Goal: Check status: Check status

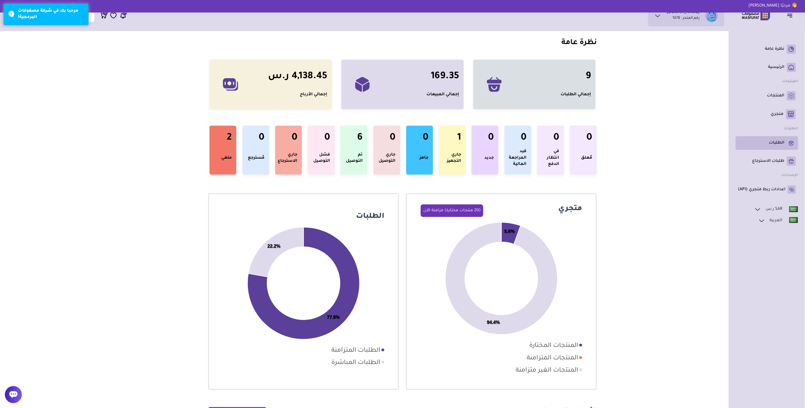
click at [780, 144] on p "الطلبات" at bounding box center [776, 143] width 15 height 6
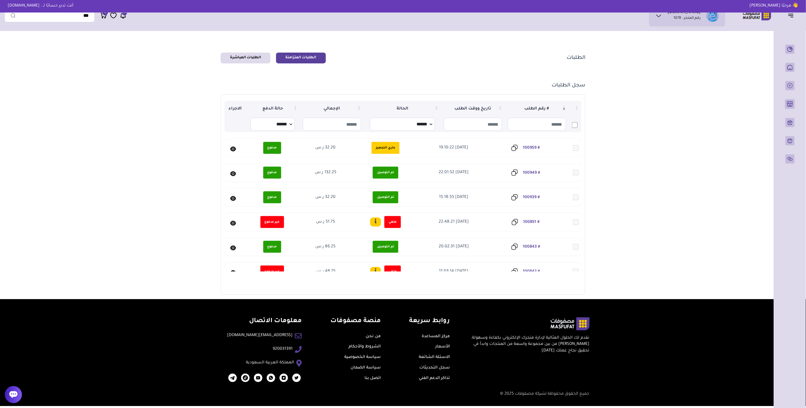
click at [538, 146] on link "# 100959" at bounding box center [531, 148] width 17 height 5
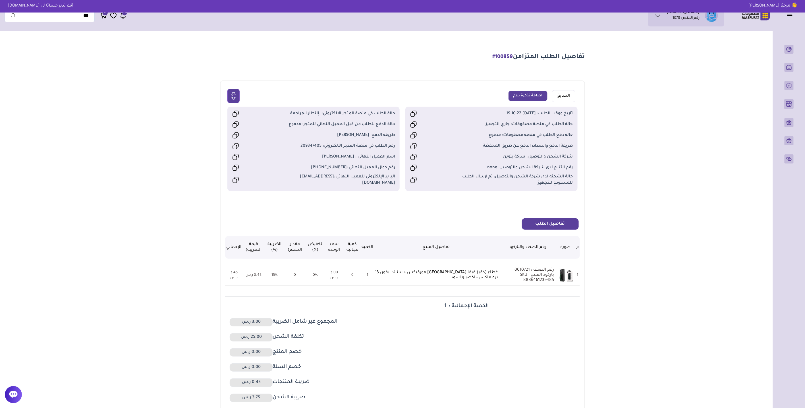
click at [514, 152] on div "شركة الشحن والتوصيل: شركة بتوين" at bounding box center [491, 157] width 163 height 10
drag, startPoint x: 514, startPoint y: 152, endPoint x: 497, endPoint y: 152, distance: 17.1
click at [496, 144] on span "طريقة الدفع والسداد: الدفع عن طريق المحفظة" at bounding box center [512, 146] width 122 height 6
click at [496, 166] on span "رقم التتبع لدى شركة الشحن والتوصيل: none" at bounding box center [512, 168] width 122 height 6
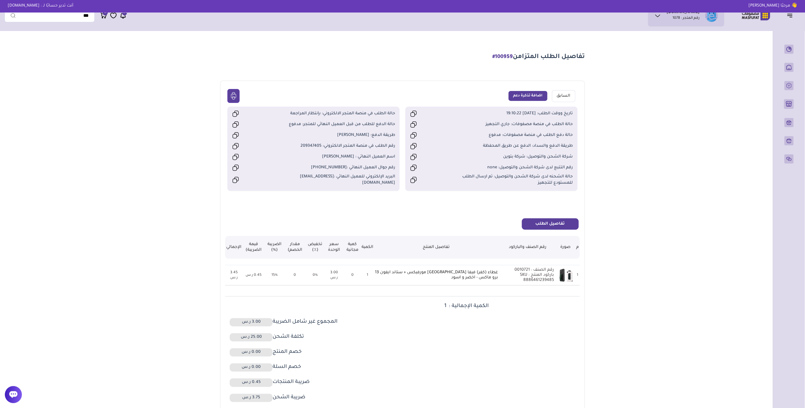
click at [477, 177] on span "حالة الشحنه لدى شركة الشحن والتوصيل: تم ارسال الطلب للمستودع للتجهيز" at bounding box center [512, 180] width 122 height 13
drag, startPoint x: 353, startPoint y: 157, endPoint x: 326, endPoint y: 161, distance: 28.0
click at [326, 161] on div "اسم العميل النهائي : يعقوب الصقر" at bounding box center [313, 157] width 163 height 10
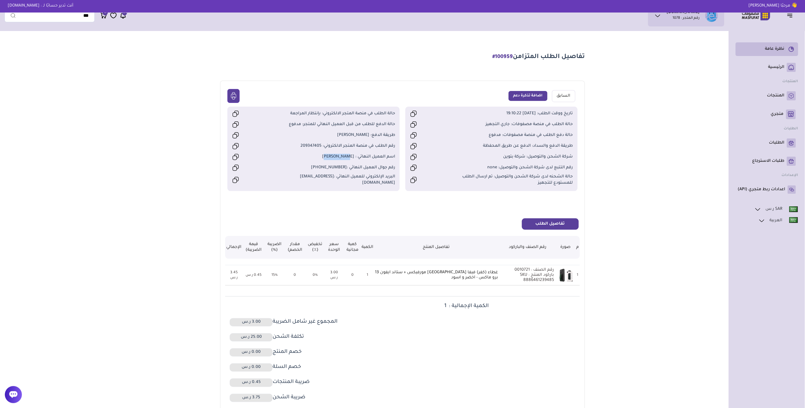
click at [785, 52] on link "نظرة عامة" at bounding box center [767, 49] width 58 height 9
click at [784, 75] on ul "نظرة عامة ( 0 )" at bounding box center [767, 119] width 63 height 154
click at [783, 69] on p "الرئيسية" at bounding box center [776, 68] width 16 height 6
click at [778, 95] on p "المنتجات" at bounding box center [775, 96] width 17 height 6
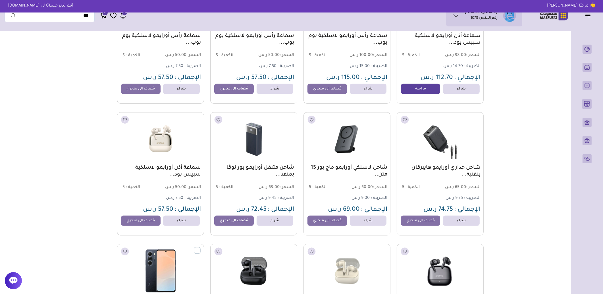
scroll to position [347, 0]
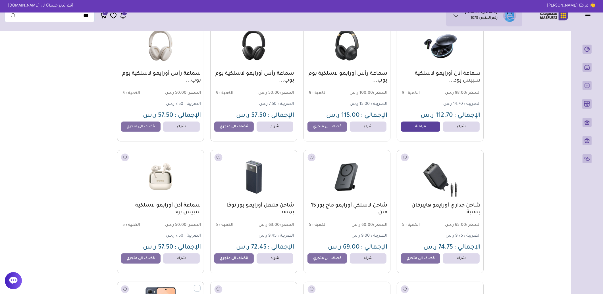
click at [521, 121] on main "مزامنة ( 0 ) تحديد الكل إلغاء التحديد ( 1299 بيانات المنتج) *****" at bounding box center [302, 55] width 594 height 738
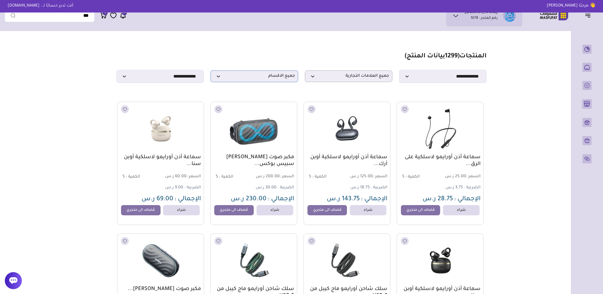
click at [283, 75] on span "جميع الاقسام" at bounding box center [254, 76] width 81 height 5
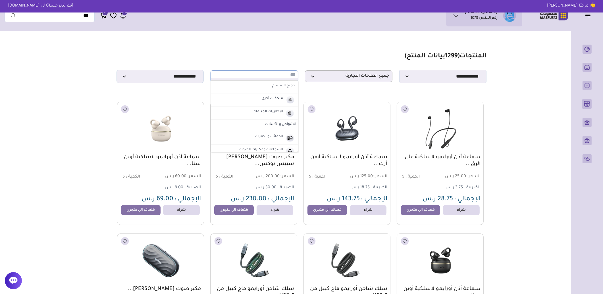
click at [277, 103] on label "ملحقات أخرى" at bounding box center [272, 98] width 23 height 7
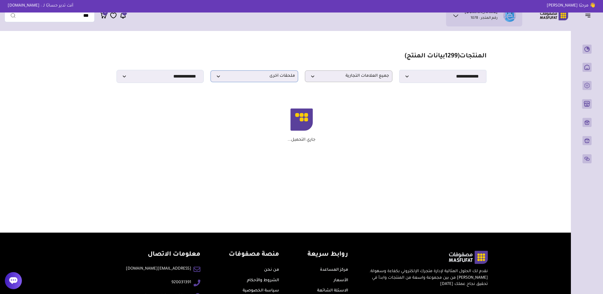
click at [277, 81] on p "ملحقات أخرى" at bounding box center [255, 77] width 88 height 12
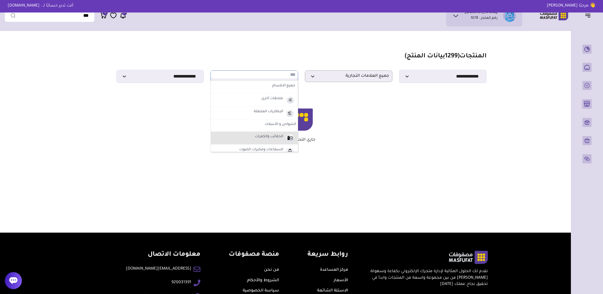
scroll to position [32, 0]
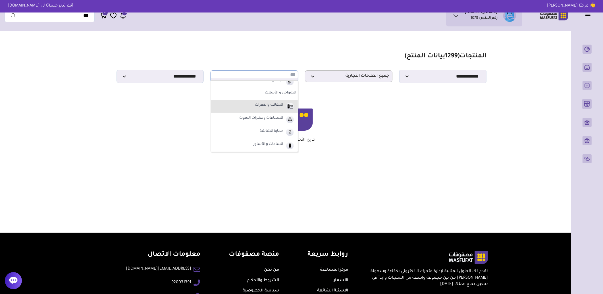
click at [279, 134] on label "حماية الشاشة" at bounding box center [271, 131] width 25 height 7
select select "*"
